Goal: Ask a question

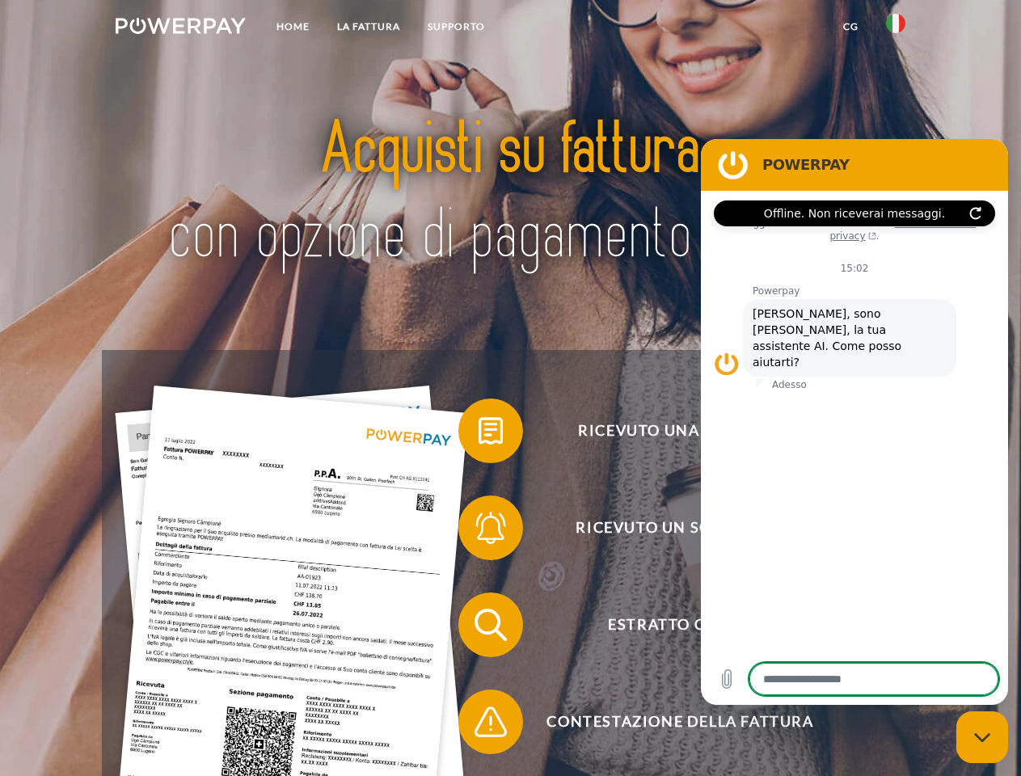
click at [180, 28] on img at bounding box center [181, 26] width 130 height 16
click at [896, 28] on img at bounding box center [895, 23] width 19 height 19
click at [850, 27] on link "CG" at bounding box center [850, 26] width 43 height 29
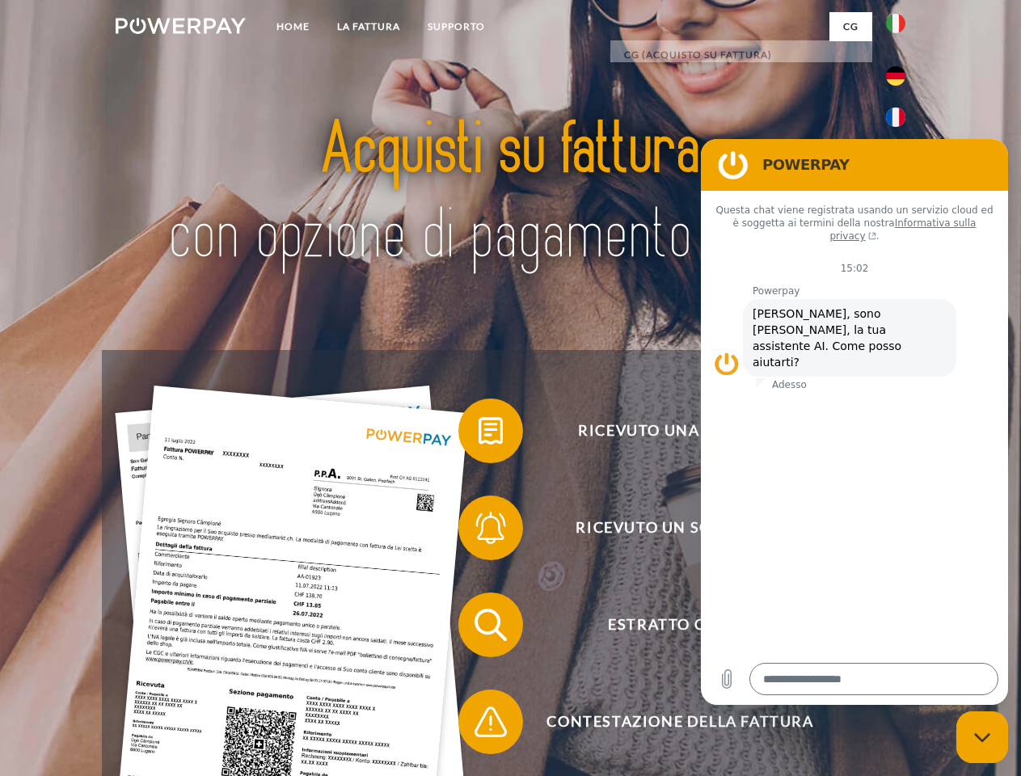
click at [479, 434] on span at bounding box center [466, 430] width 81 height 81
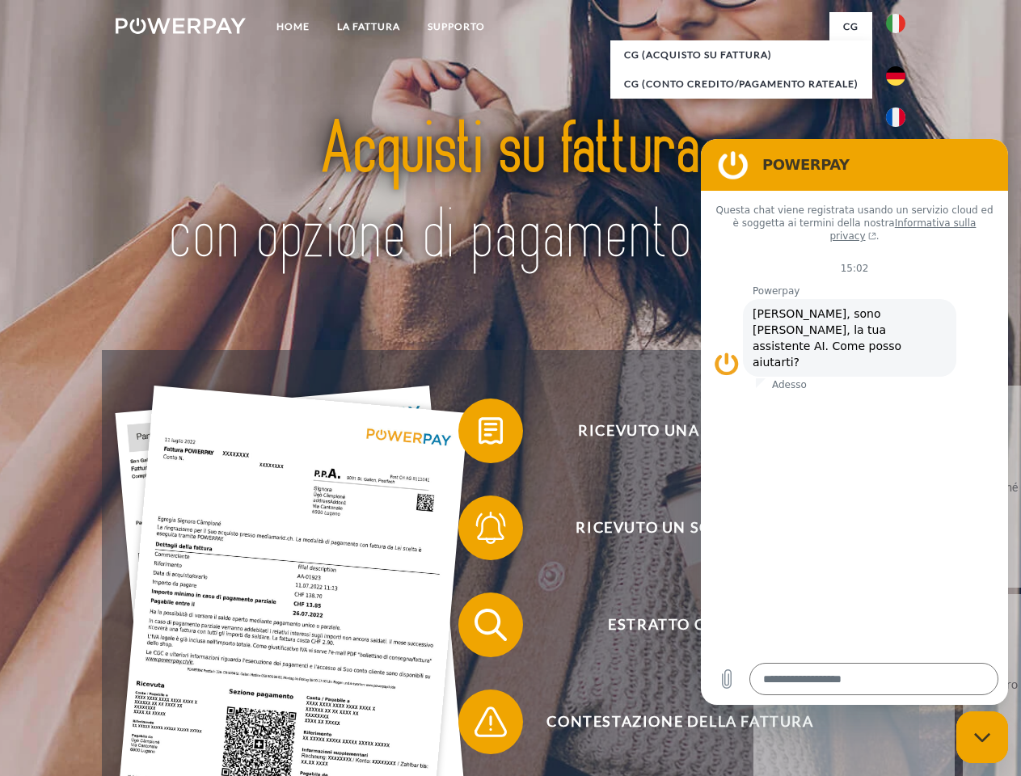
click at [479, 531] on span at bounding box center [466, 527] width 81 height 81
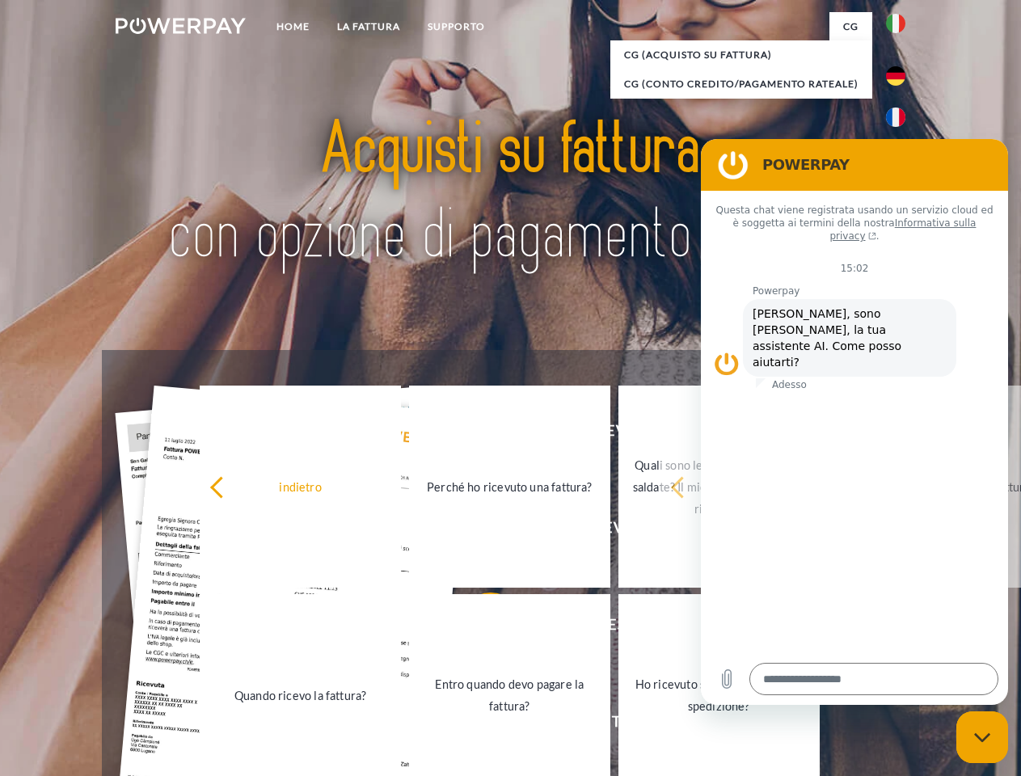
click at [479, 628] on link "Entro quando devo pagare la fattura?" at bounding box center [509, 695] width 201 height 202
click at [479, 725] on span at bounding box center [466, 721] width 81 height 81
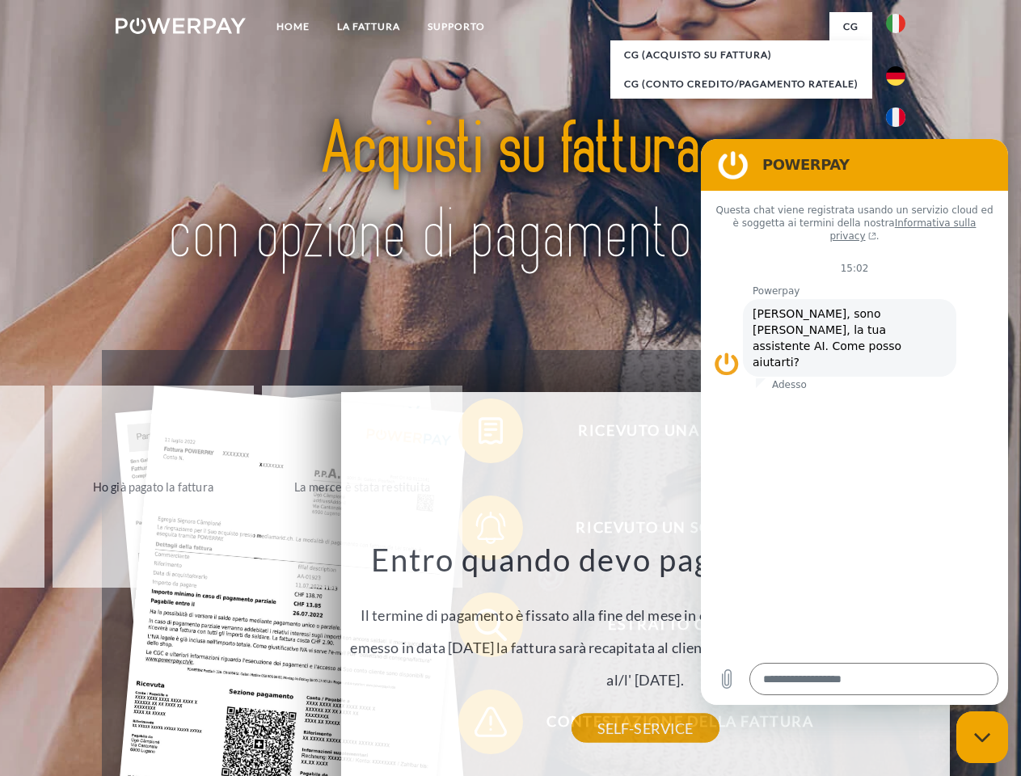
click at [982, 737] on icon "Chiudi la finestra di messaggistica" at bounding box center [982, 737] width 17 height 11
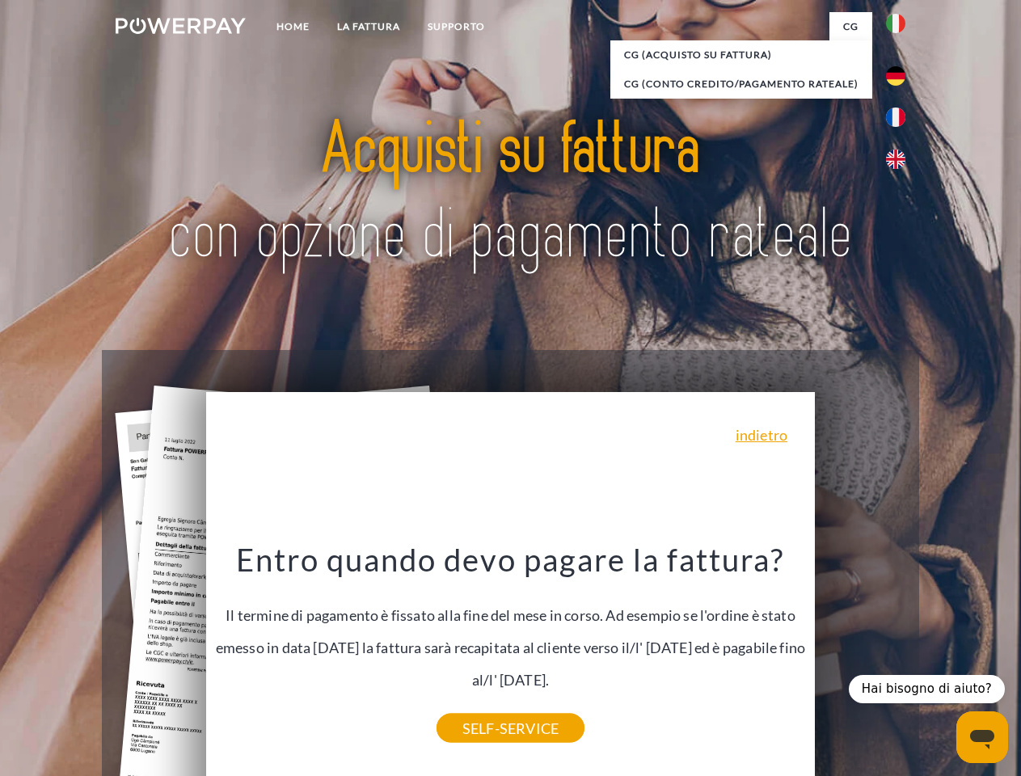
type textarea "*"
